Goal: Task Accomplishment & Management: Manage account settings

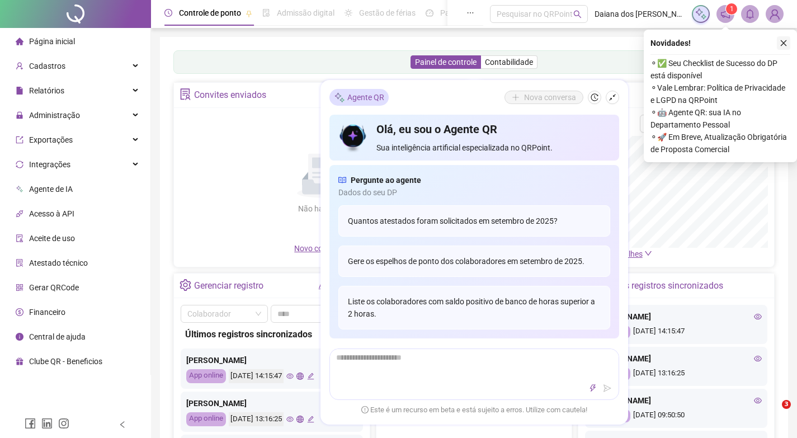
click at [782, 43] on icon "close" at bounding box center [784, 43] width 8 height 8
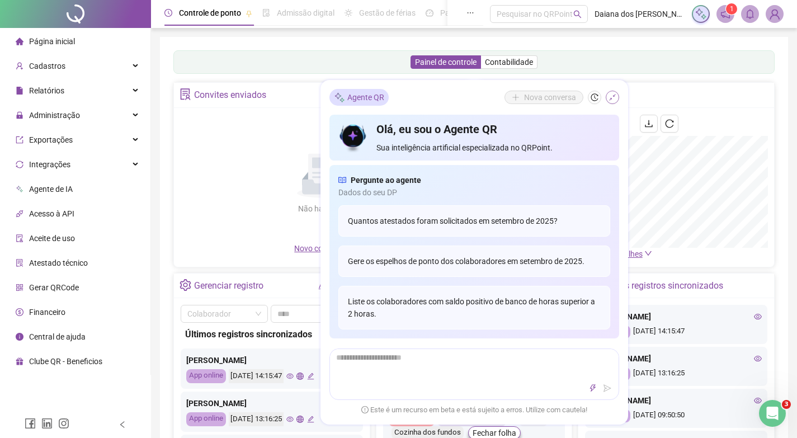
click at [617, 95] on button "button" at bounding box center [612, 97] width 13 height 13
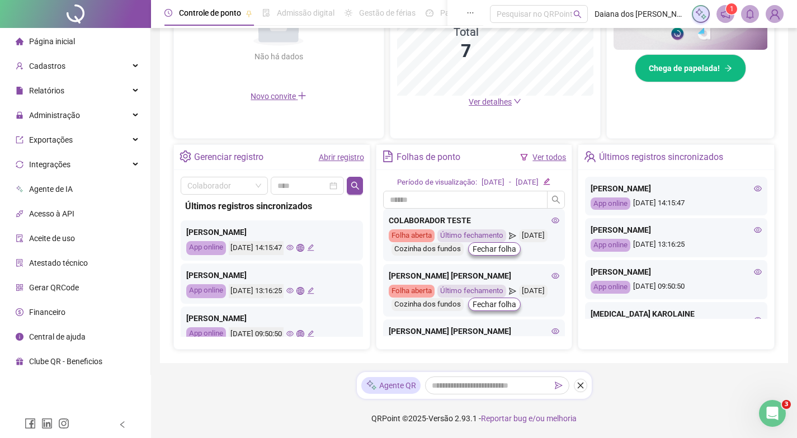
scroll to position [328, 0]
click at [581, 384] on icon "close" at bounding box center [581, 386] width 8 height 8
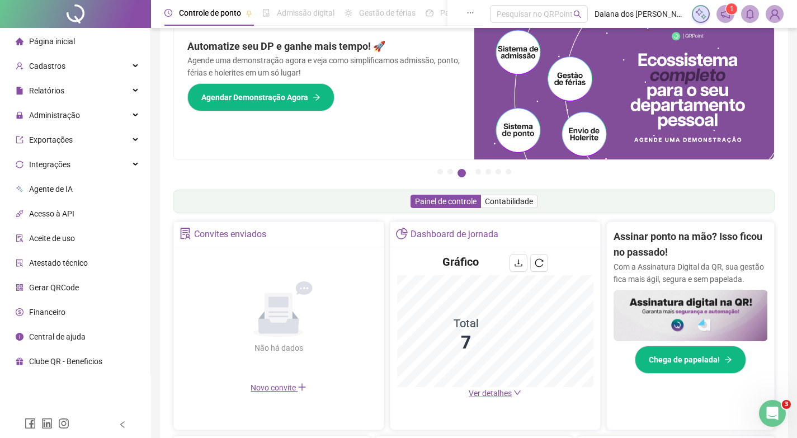
scroll to position [0, 0]
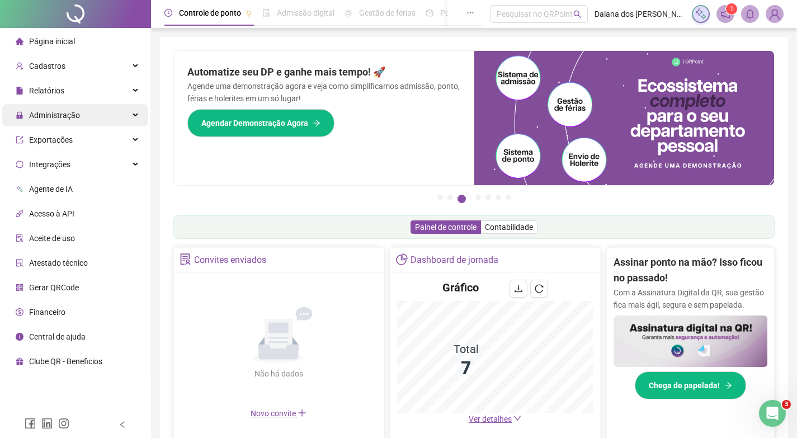
click at [42, 115] on span "Administração" at bounding box center [54, 115] width 51 height 9
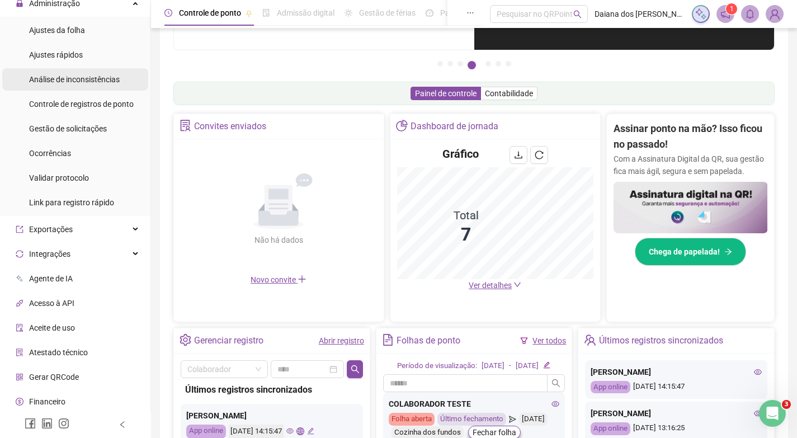
scroll to position [138, 0]
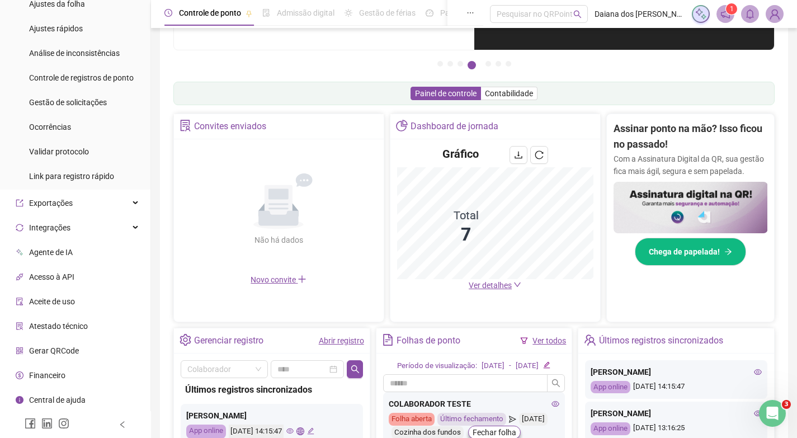
click at [73, 254] on span "Agente de IA" at bounding box center [51, 252] width 44 height 9
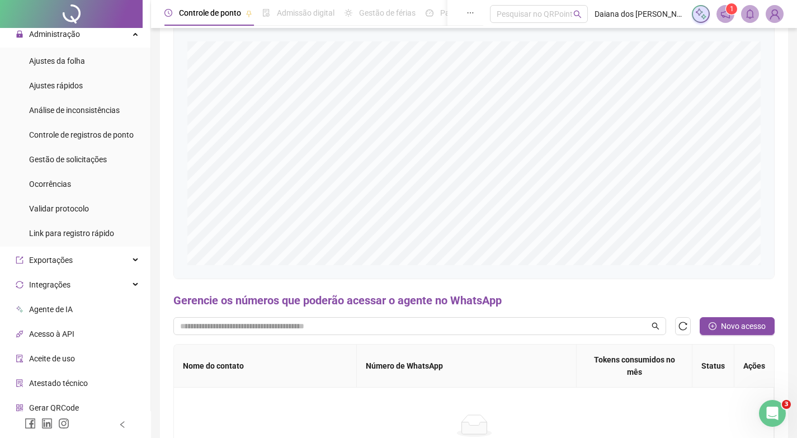
scroll to position [59, 0]
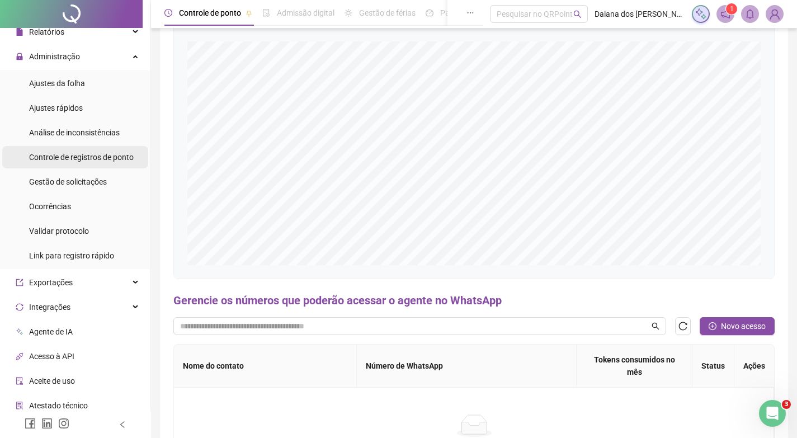
click at [95, 153] on span "Controle de registros de ponto" at bounding box center [81, 157] width 105 height 9
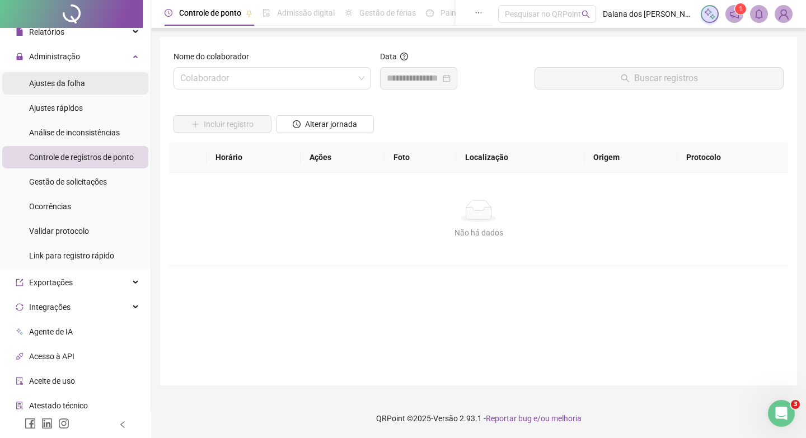
click at [91, 87] on li "Ajustes da folha" at bounding box center [75, 83] width 146 height 22
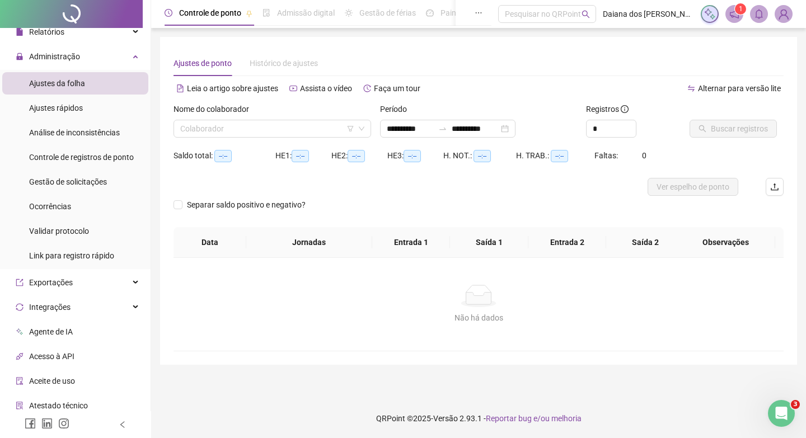
type input "**********"
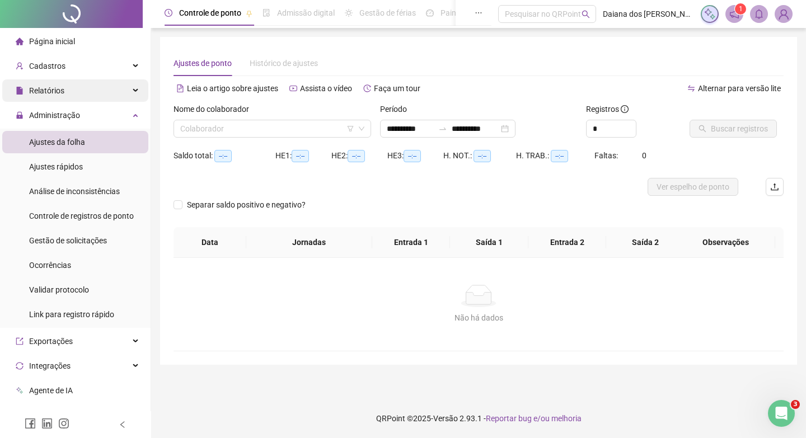
click at [42, 87] on span "Relatórios" at bounding box center [46, 90] width 35 height 9
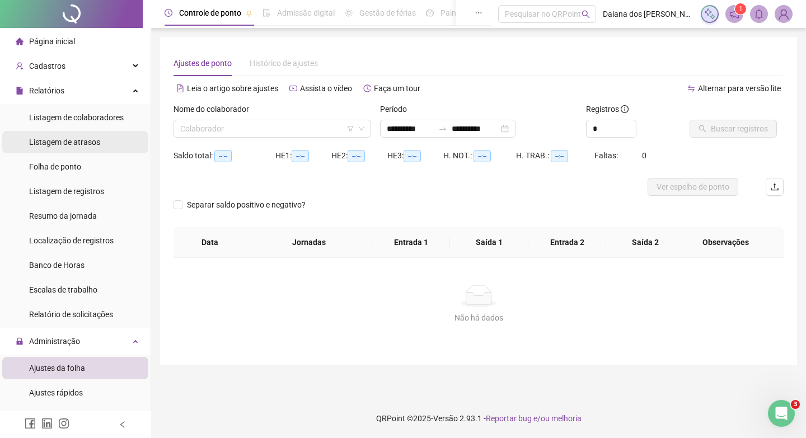
click at [63, 138] on span "Listagem de atrasos" at bounding box center [64, 142] width 71 height 9
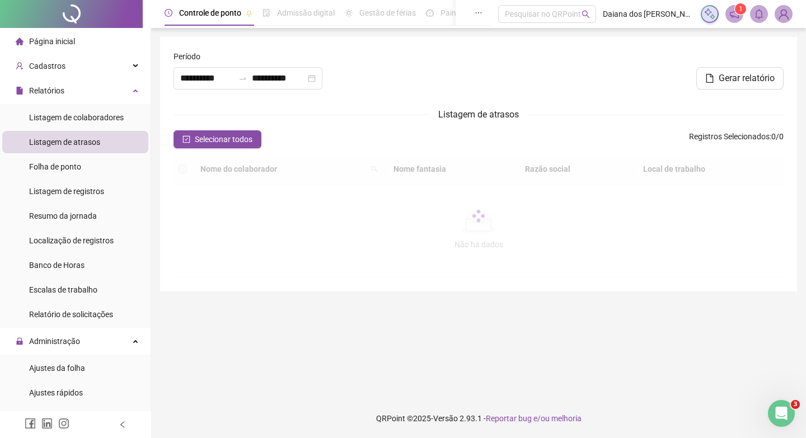
type input "**********"
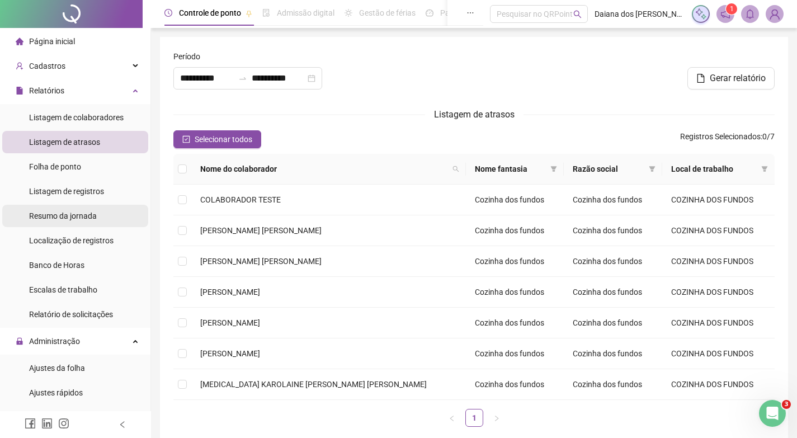
click at [60, 217] on span "Resumo da jornada" at bounding box center [63, 215] width 68 height 9
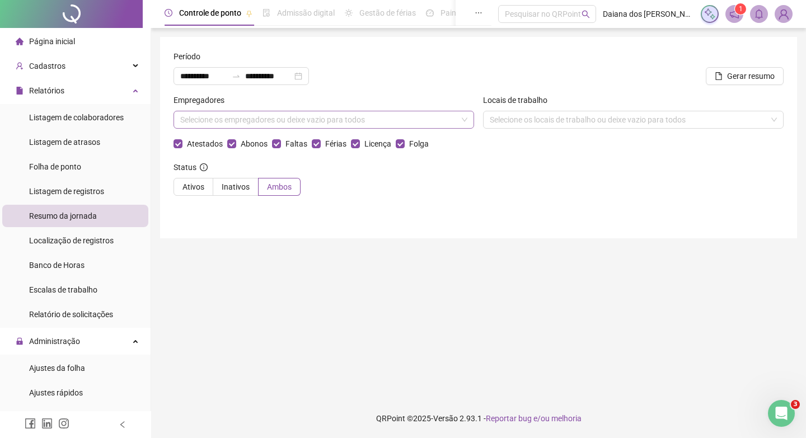
click at [225, 119] on div "Selecione os empregadores ou deixe vazio para todos" at bounding box center [323, 120] width 300 height 18
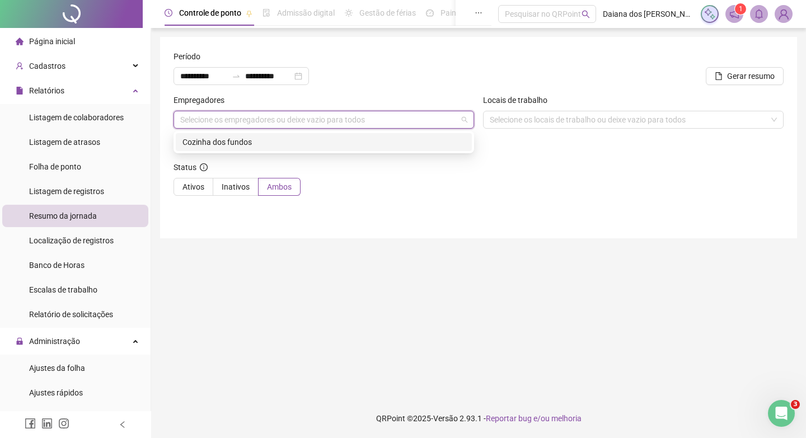
click at [225, 119] on div "Selecione os empregadores ou deixe vazio para todos" at bounding box center [323, 120] width 300 height 18
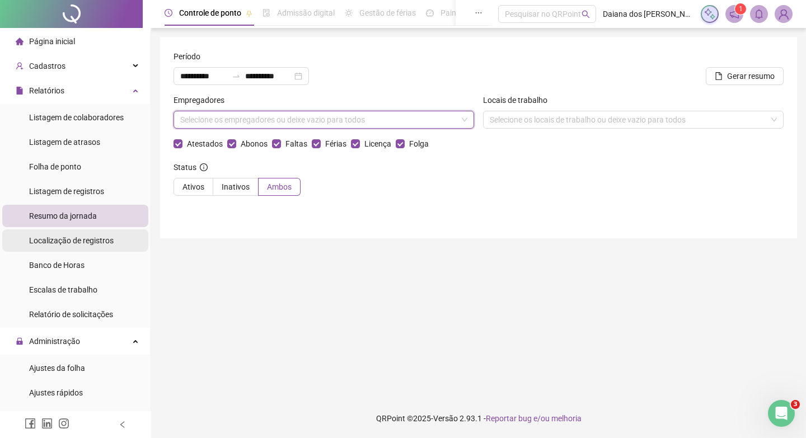
click at [59, 233] on div "Localização de registros" at bounding box center [71, 240] width 84 height 22
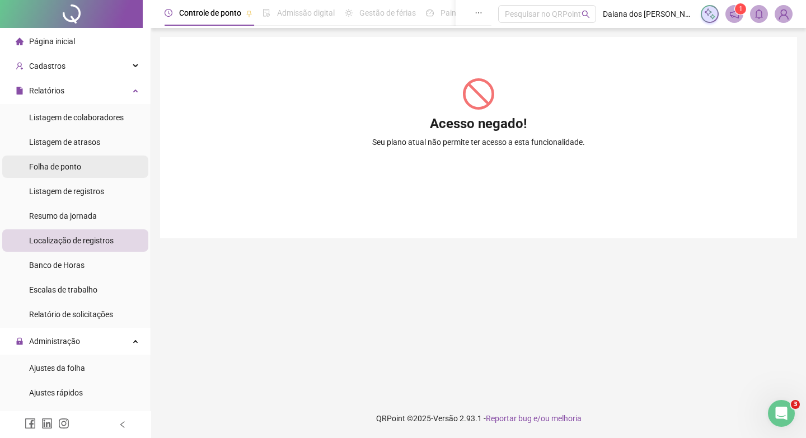
click at [59, 171] on span "Folha de ponto" at bounding box center [55, 166] width 52 height 9
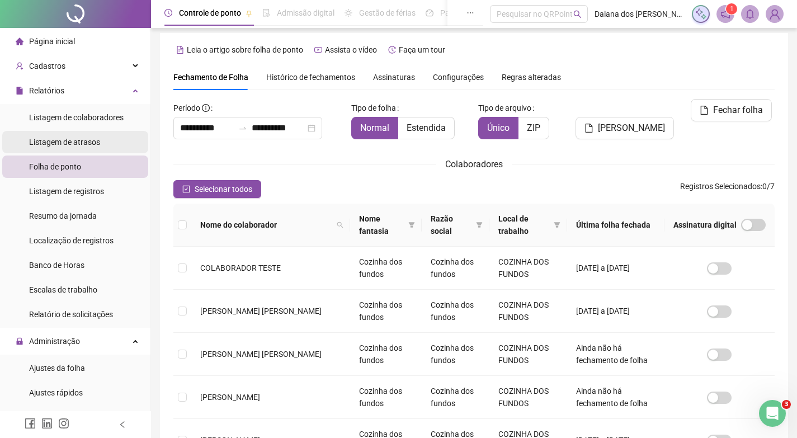
scroll to position [10, 0]
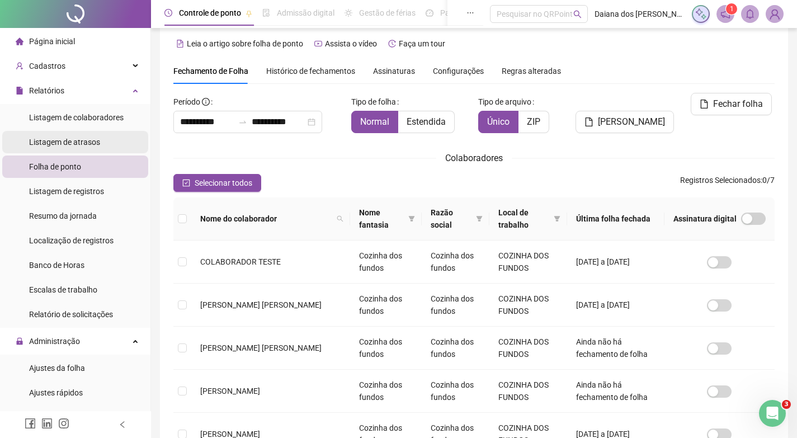
click at [74, 146] on span "Listagem de atrasos" at bounding box center [64, 142] width 71 height 9
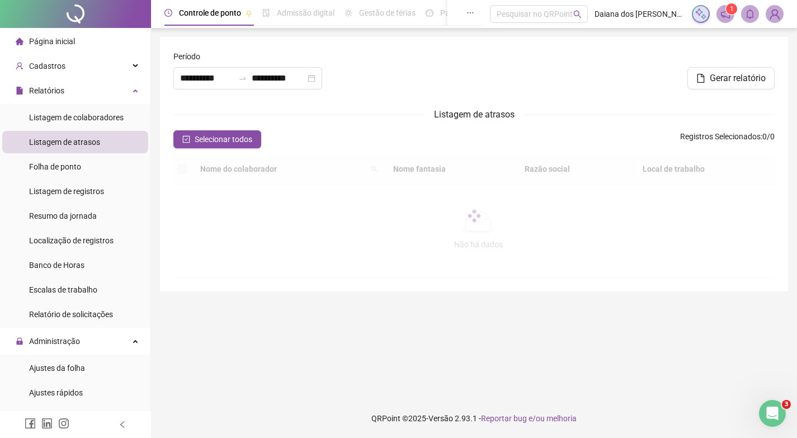
type input "**********"
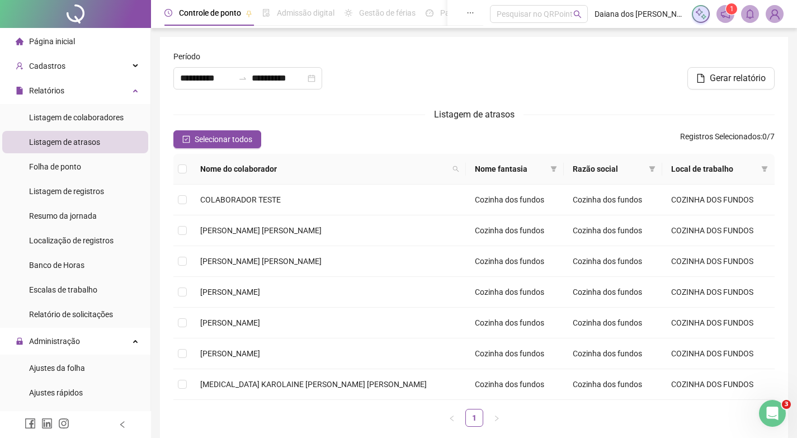
click at [69, 33] on div "Página inicial" at bounding box center [45, 41] width 59 height 22
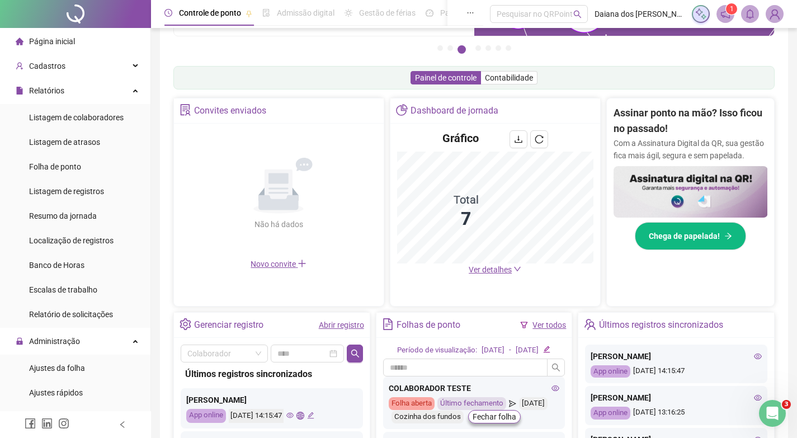
scroll to position [134, 0]
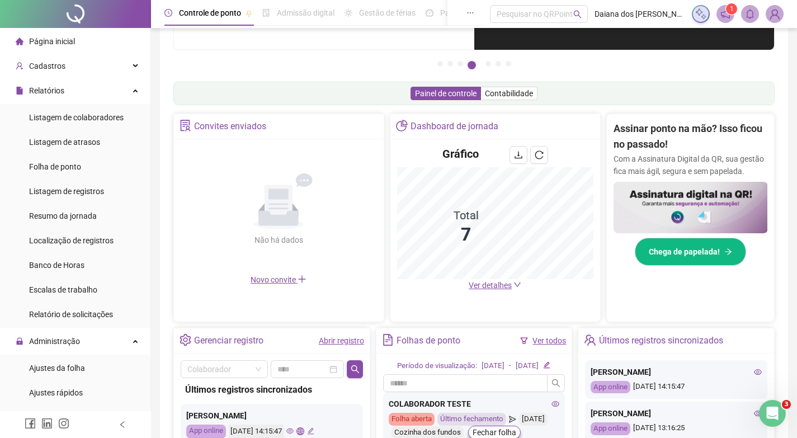
click at [505, 287] on span "Ver detalhes" at bounding box center [490, 285] width 43 height 9
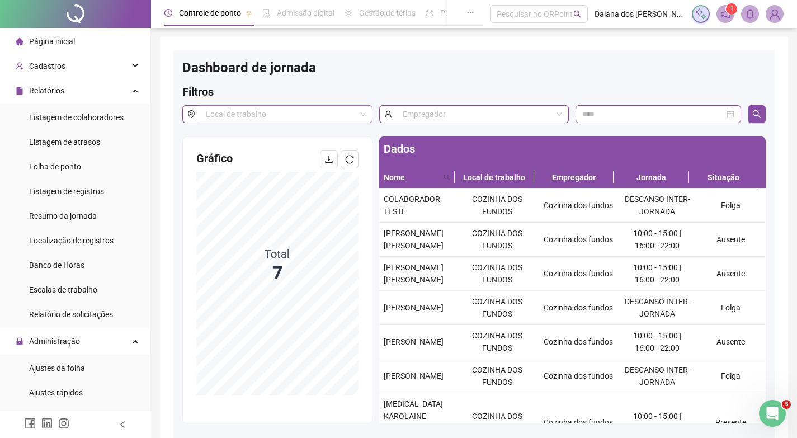
click at [324, 109] on input "search" at bounding box center [281, 114] width 150 height 17
click at [429, 115] on input "search" at bounding box center [478, 114] width 150 height 17
click at [58, 37] on span "Página inicial" at bounding box center [52, 41] width 46 height 9
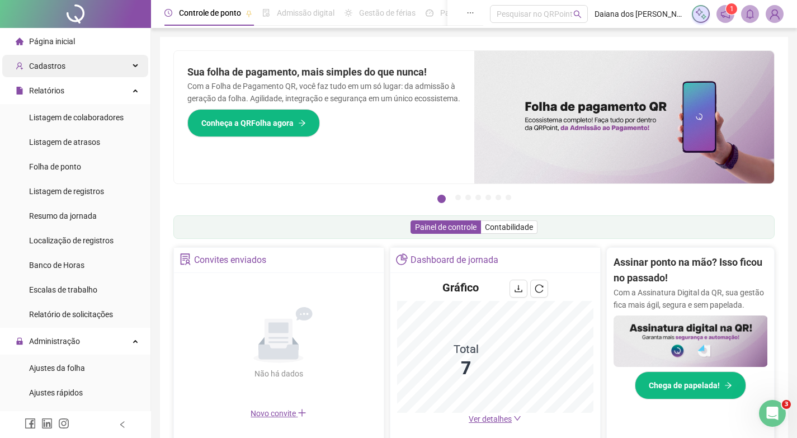
click at [72, 69] on div "Cadastros" at bounding box center [75, 66] width 146 height 22
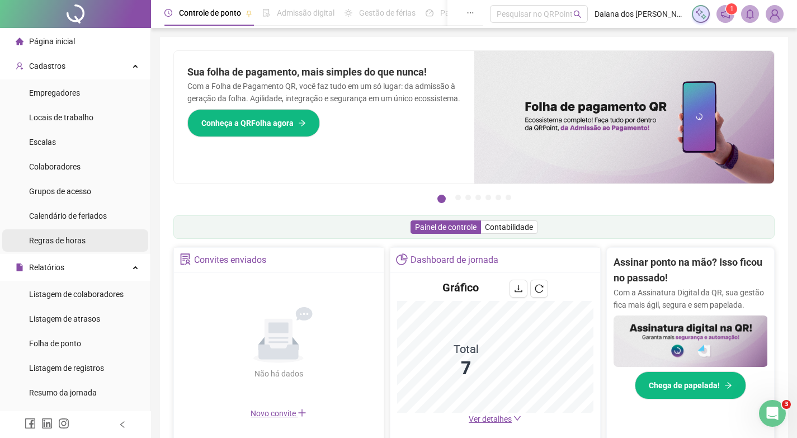
click at [51, 236] on span "Regras de horas" at bounding box center [57, 240] width 57 height 9
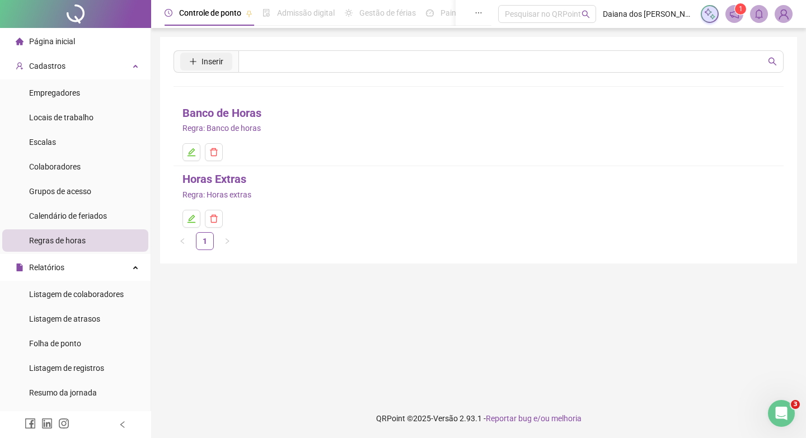
click at [224, 64] on button "Inserir" at bounding box center [206, 62] width 52 height 18
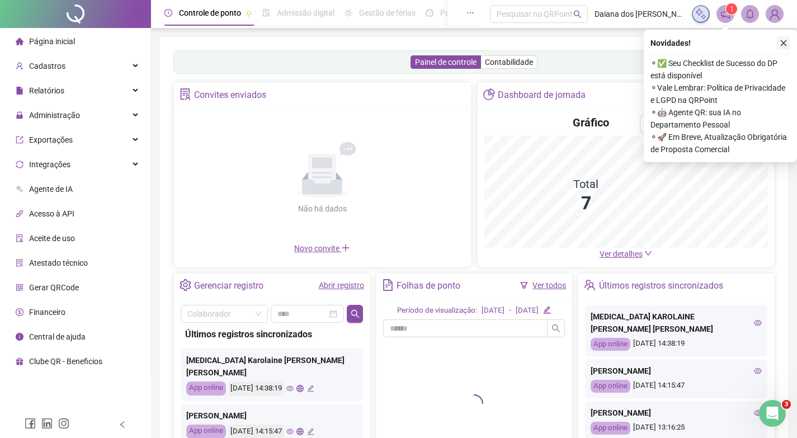
click at [783, 41] on icon "close" at bounding box center [784, 43] width 8 height 8
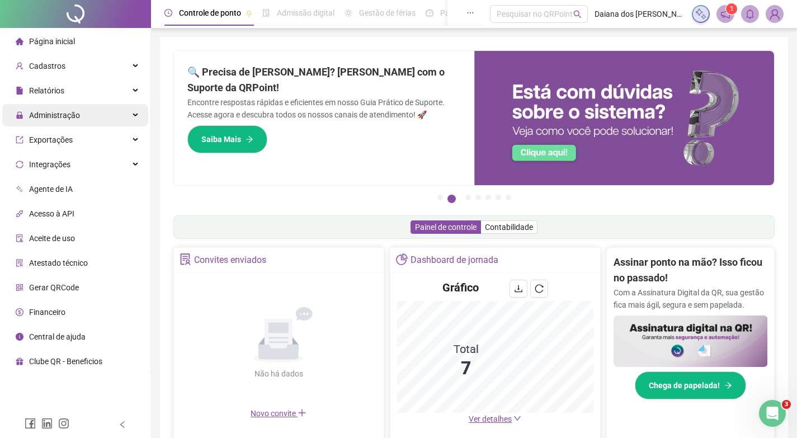
click at [55, 113] on span "Administração" at bounding box center [54, 115] width 51 height 9
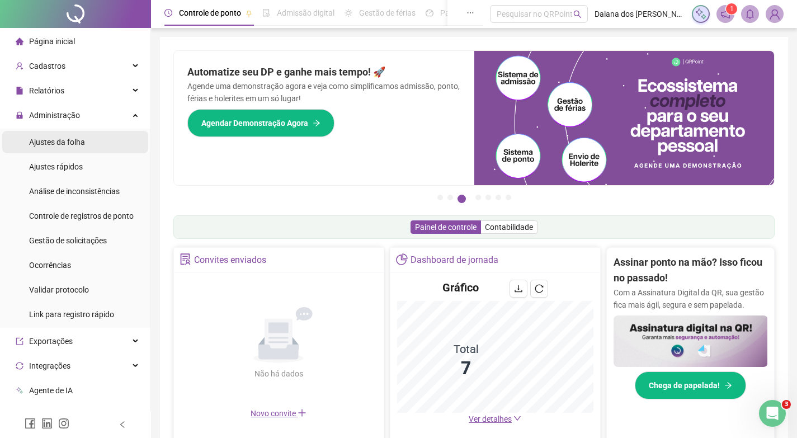
click at [67, 142] on span "Ajustes da folha" at bounding box center [57, 142] width 56 height 9
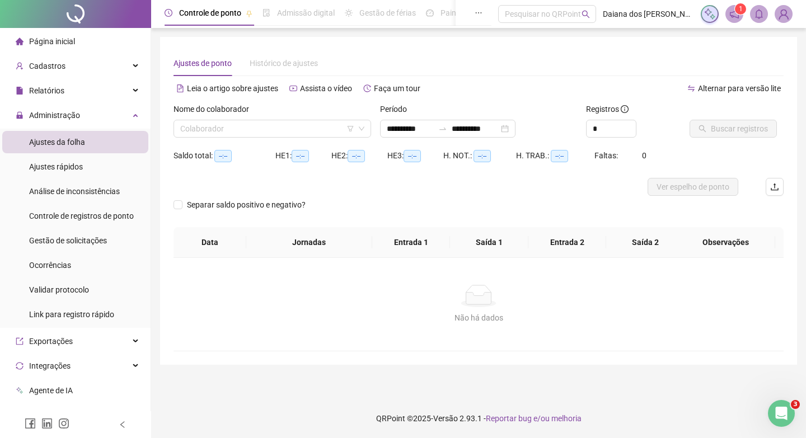
type input "**********"
click at [60, 40] on span "Página inicial" at bounding box center [52, 41] width 46 height 9
